Goal: Task Accomplishment & Management: Use online tool/utility

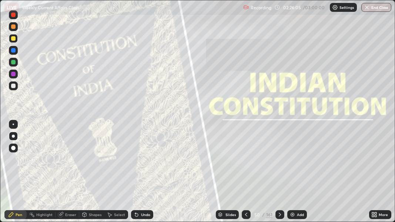
scroll to position [222, 395]
click at [279, 213] on icon at bounding box center [280, 215] width 6 height 6
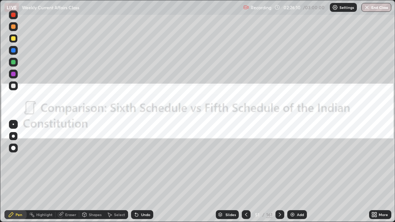
click at [292, 218] on div "Add" at bounding box center [297, 214] width 20 height 9
click at [289, 218] on div "Add" at bounding box center [297, 214] width 20 height 9
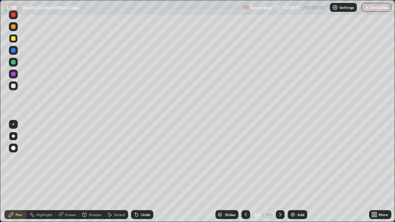
click at [280, 215] on icon at bounding box center [280, 215] width 2 height 4
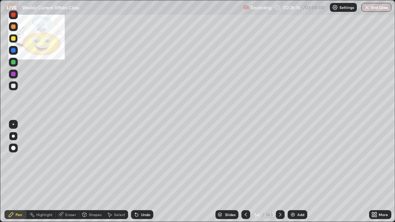
click at [279, 214] on icon at bounding box center [280, 215] width 6 height 6
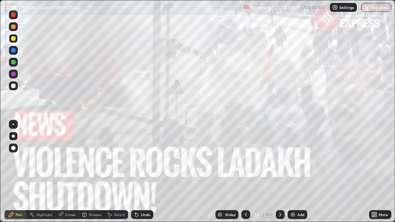
click at [279, 214] on icon at bounding box center [280, 215] width 6 height 6
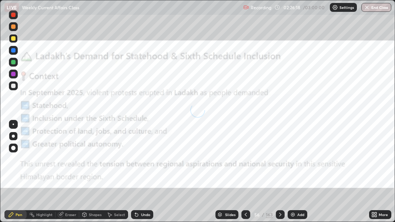
click at [280, 214] on icon at bounding box center [280, 215] width 2 height 4
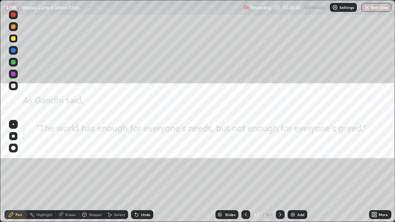
click at [279, 214] on icon at bounding box center [280, 215] width 6 height 6
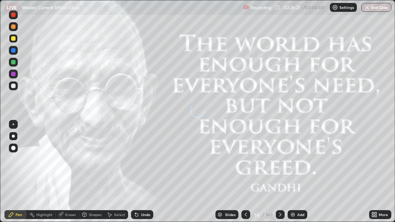
click at [279, 214] on icon at bounding box center [280, 215] width 6 height 6
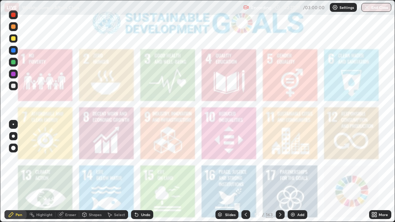
click at [279, 214] on icon at bounding box center [280, 215] width 6 height 6
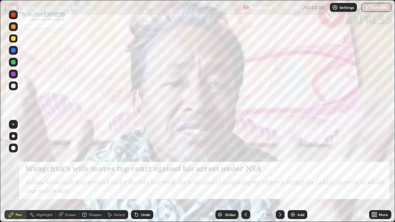
click at [246, 213] on icon at bounding box center [246, 215] width 6 height 6
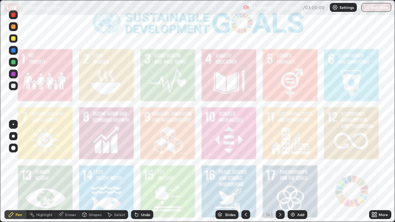
click at [279, 214] on icon at bounding box center [280, 215] width 6 height 6
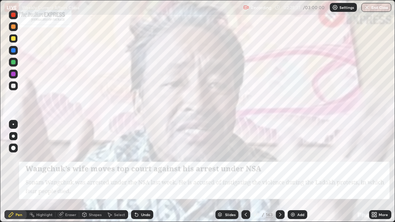
click at [279, 214] on icon at bounding box center [280, 215] width 6 height 6
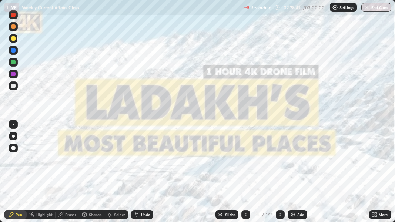
click at [279, 215] on icon at bounding box center [280, 215] width 6 height 6
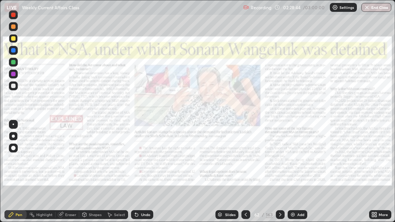
click at [278, 214] on icon at bounding box center [280, 215] width 6 height 6
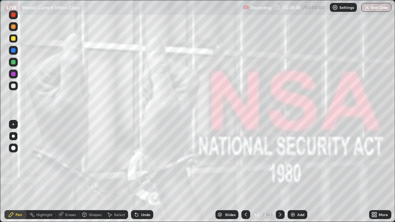
click at [278, 214] on icon at bounding box center [280, 215] width 6 height 6
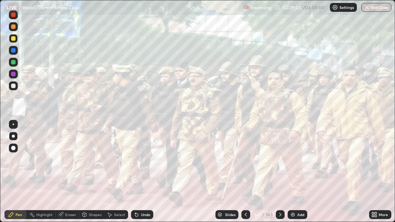
click at [278, 215] on icon at bounding box center [280, 215] width 6 height 6
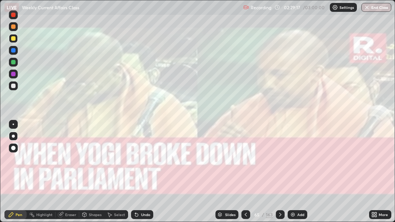
click at [278, 212] on icon at bounding box center [280, 215] width 6 height 6
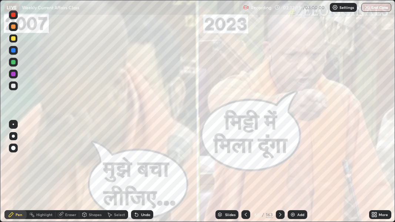
click at [278, 215] on icon at bounding box center [280, 215] width 6 height 6
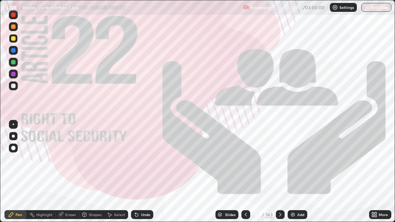
click at [280, 214] on icon at bounding box center [280, 215] width 2 height 4
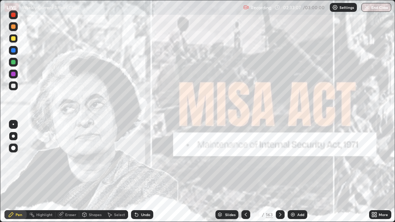
click at [278, 215] on icon at bounding box center [280, 215] width 6 height 6
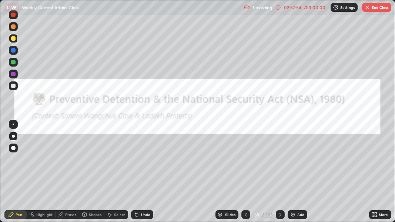
click at [269, 216] on div "163" at bounding box center [269, 214] width 7 height 7
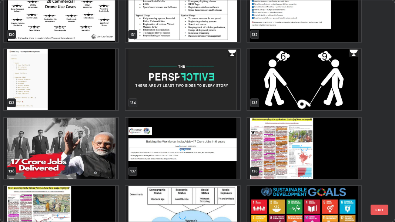
scroll to position [2967, 0]
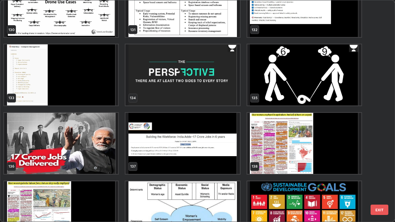
click at [205, 87] on img "grid" at bounding box center [183, 74] width 114 height 61
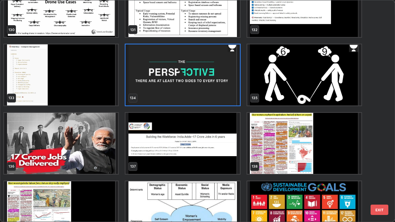
click at [223, 91] on img "grid" at bounding box center [183, 74] width 114 height 61
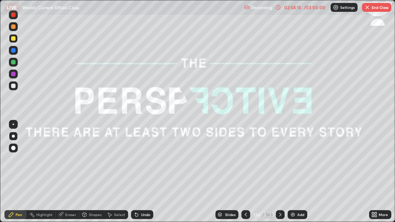
click at [224, 91] on img "grid" at bounding box center [183, 74] width 114 height 61
click at [279, 215] on icon at bounding box center [280, 215] width 2 height 4
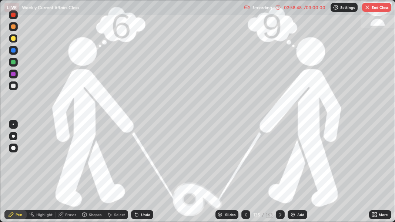
click at [279, 214] on icon at bounding box center [280, 215] width 6 height 6
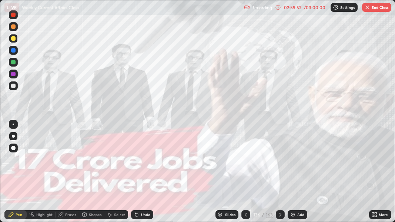
click at [279, 215] on icon at bounding box center [280, 215] width 6 height 6
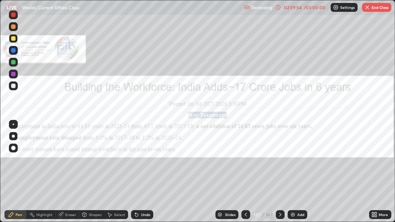
click at [279, 215] on icon at bounding box center [280, 215] width 6 height 6
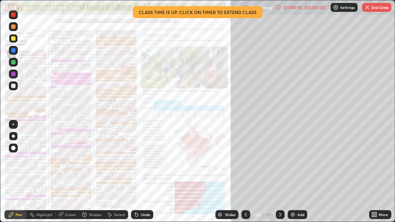
click at [278, 7] on icon at bounding box center [278, 7] width 6 height 6
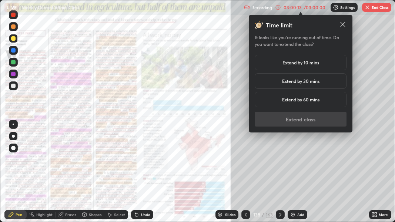
click at [290, 64] on h5 "Extend by 10 mins" at bounding box center [300, 62] width 37 height 7
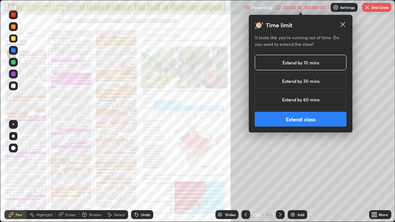
click at [293, 119] on button "Extend class" at bounding box center [301, 119] width 92 height 15
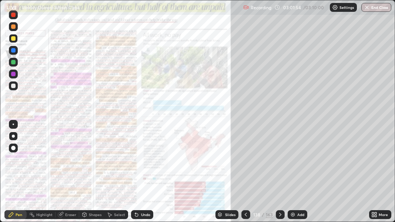
click at [279, 215] on icon at bounding box center [280, 215] width 2 height 4
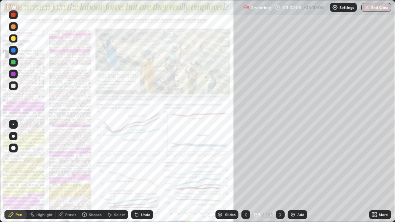
click at [282, 212] on div at bounding box center [280, 214] width 9 height 9
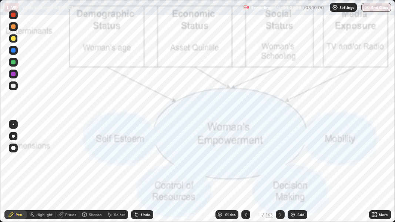
click at [280, 214] on icon at bounding box center [280, 215] width 2 height 4
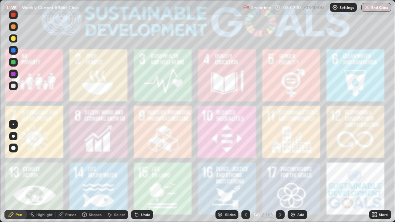
click at [280, 215] on icon at bounding box center [280, 215] width 6 height 6
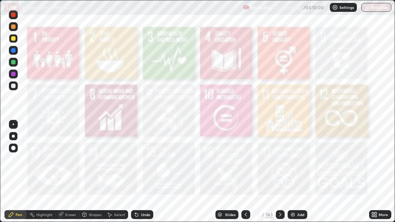
click at [279, 214] on icon at bounding box center [280, 215] width 6 height 6
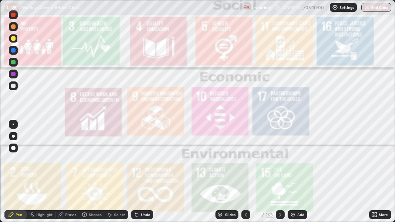
click at [279, 214] on icon at bounding box center [280, 215] width 6 height 6
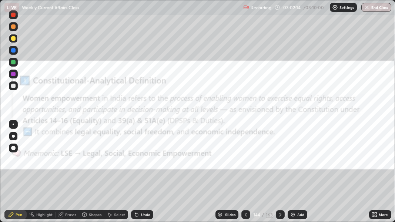
click at [280, 214] on icon at bounding box center [280, 215] width 6 height 6
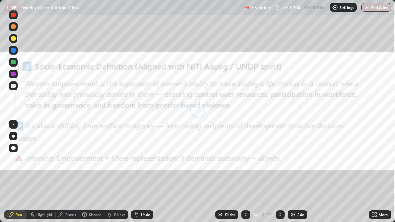
click at [279, 214] on icon at bounding box center [280, 215] width 6 height 6
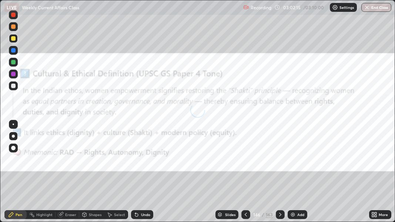
click at [280, 215] on icon at bounding box center [280, 215] width 6 height 6
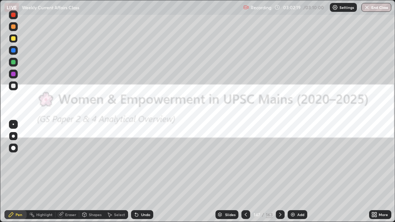
click at [279, 214] on icon at bounding box center [280, 215] width 2 height 4
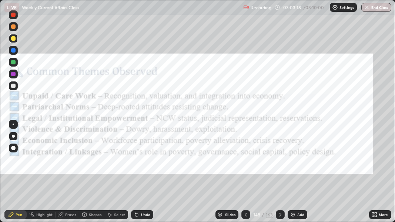
click at [13, 17] on div at bounding box center [13, 14] width 9 height 9
click at [279, 215] on icon at bounding box center [280, 215] width 2 height 4
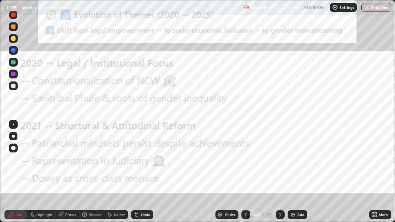
click at [279, 214] on icon at bounding box center [280, 215] width 6 height 6
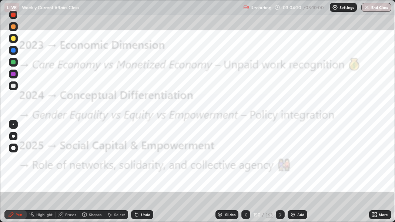
click at [269, 217] on div "163" at bounding box center [269, 214] width 7 height 7
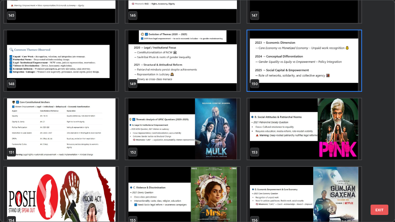
scroll to position [3325, 0]
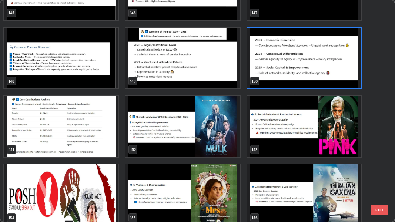
click at [302, 110] on img "grid" at bounding box center [304, 126] width 114 height 61
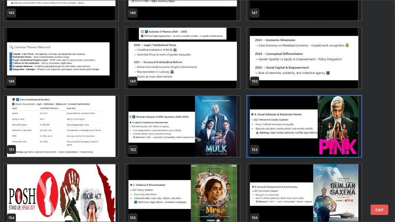
click at [177, 129] on img "grid" at bounding box center [183, 126] width 114 height 61
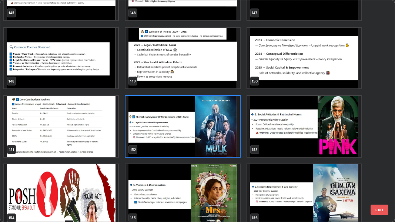
click at [181, 130] on img "grid" at bounding box center [183, 126] width 114 height 61
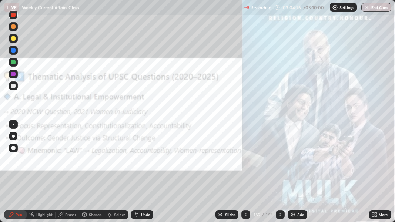
click at [182, 129] on img "grid" at bounding box center [183, 126] width 114 height 61
click at [279, 214] on icon at bounding box center [280, 215] width 6 height 6
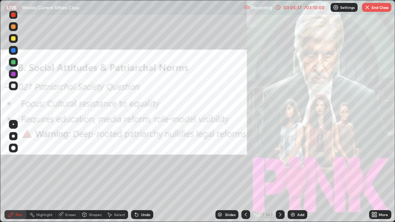
click at [279, 214] on icon at bounding box center [280, 215] width 6 height 6
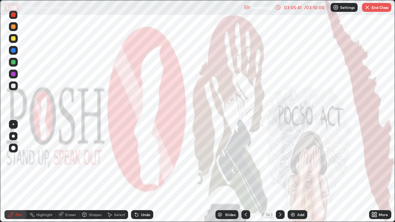
click at [279, 214] on icon at bounding box center [280, 215] width 6 height 6
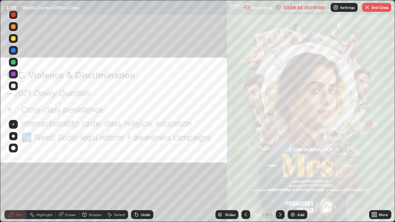
click at [279, 214] on icon at bounding box center [280, 215] width 6 height 6
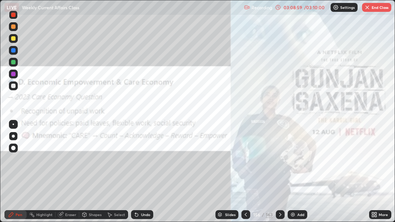
click at [280, 216] on icon at bounding box center [280, 215] width 6 height 6
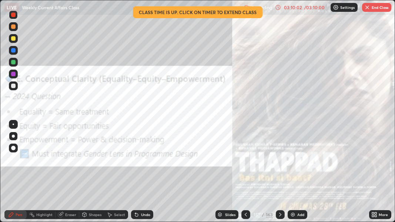
click at [280, 214] on icon at bounding box center [280, 215] width 2 height 4
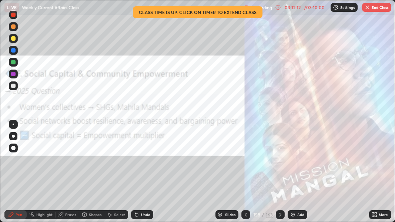
click at [279, 214] on icon at bounding box center [280, 215] width 6 height 6
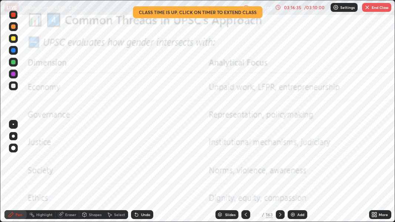
click at [373, 9] on button "End Class" at bounding box center [376, 7] width 29 height 9
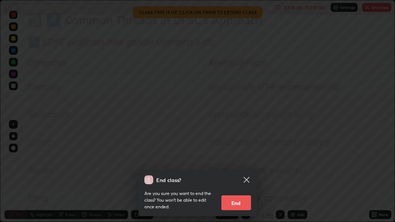
click at [238, 202] on button "End" at bounding box center [236, 202] width 30 height 15
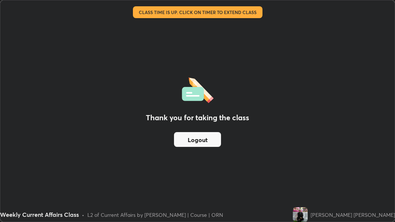
click at [197, 141] on button "Logout" at bounding box center [197, 139] width 47 height 15
click at [199, 143] on button "Logout" at bounding box center [197, 139] width 47 height 15
click at [199, 142] on button "Logout" at bounding box center [197, 139] width 47 height 15
click at [196, 141] on button "Logout" at bounding box center [197, 139] width 47 height 15
click at [194, 140] on button "Logout" at bounding box center [197, 139] width 47 height 15
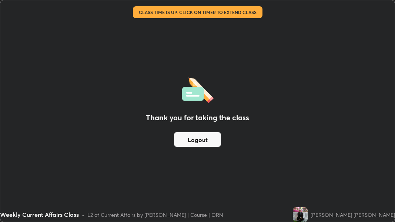
click at [192, 139] on button "Logout" at bounding box center [197, 139] width 47 height 15
click at [190, 140] on button "Logout" at bounding box center [197, 139] width 47 height 15
